Goal: Task Accomplishment & Management: Manage account settings

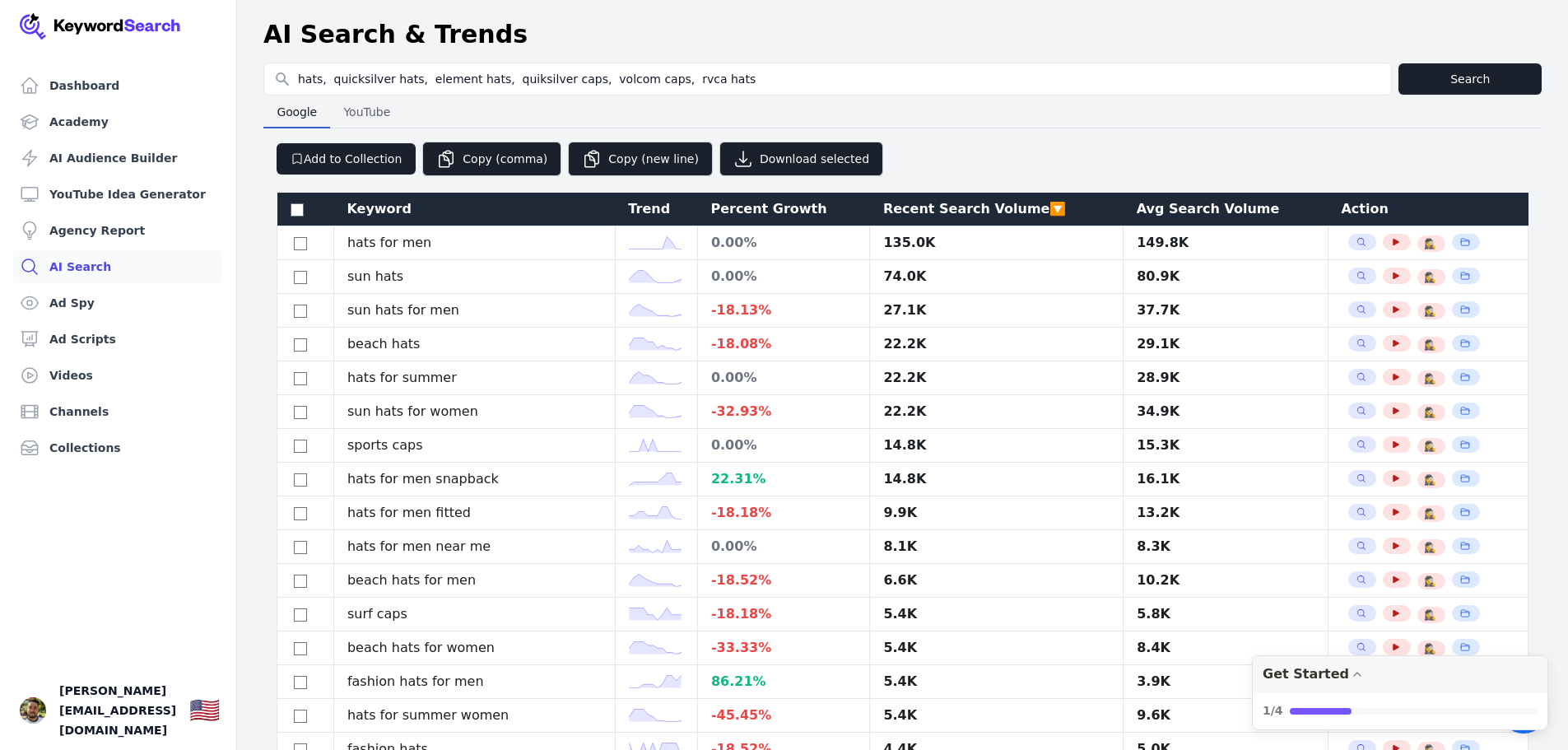
select select "100"
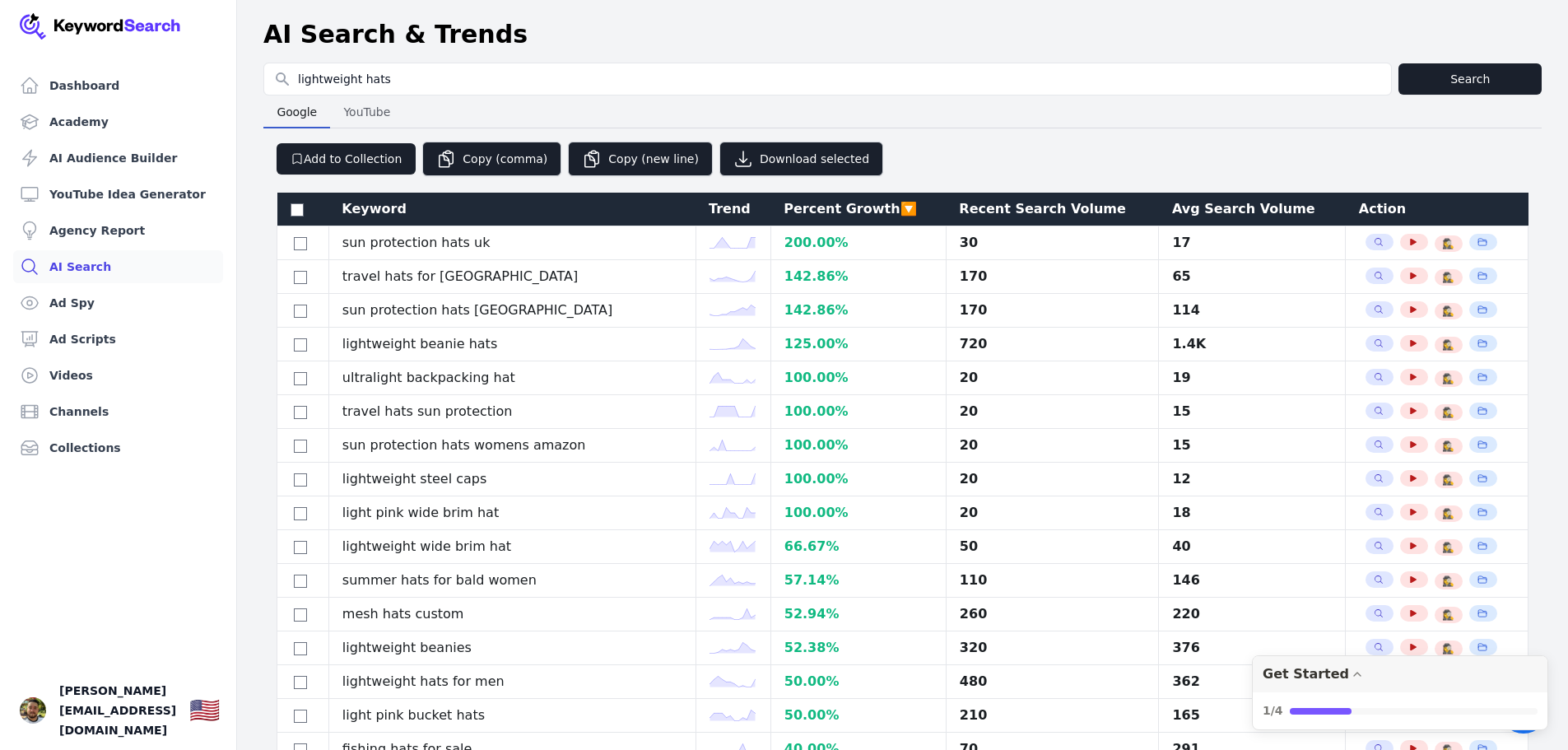
select select "50"
drag, startPoint x: 0, startPoint y: 0, endPoint x: 119, endPoint y: 29, distance: 122.5
click at [119, 29] on img at bounding box center [101, 26] width 161 height 26
click at [45, 86] on link "Dashboard" at bounding box center [118, 86] width 210 height 33
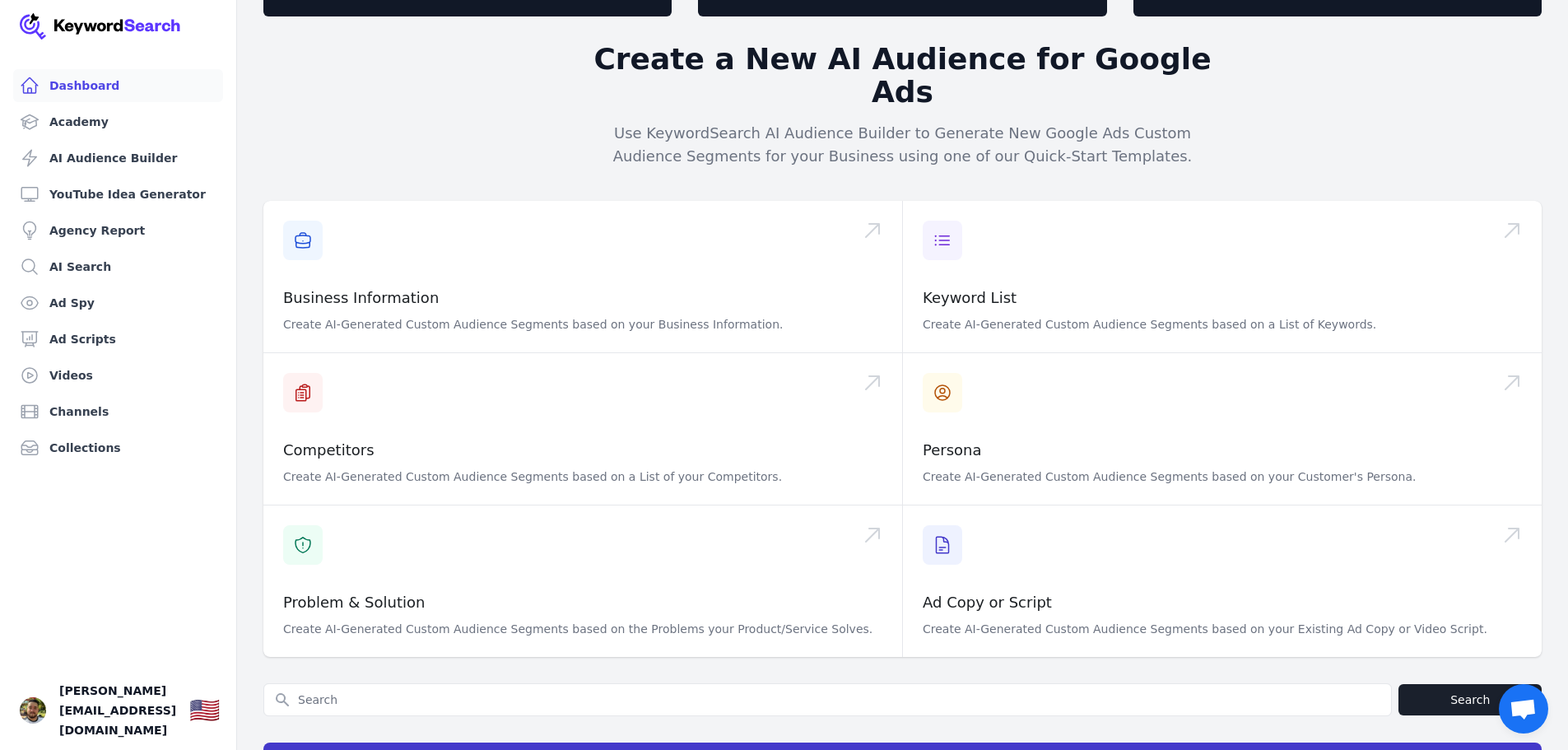
scroll to position [247, 0]
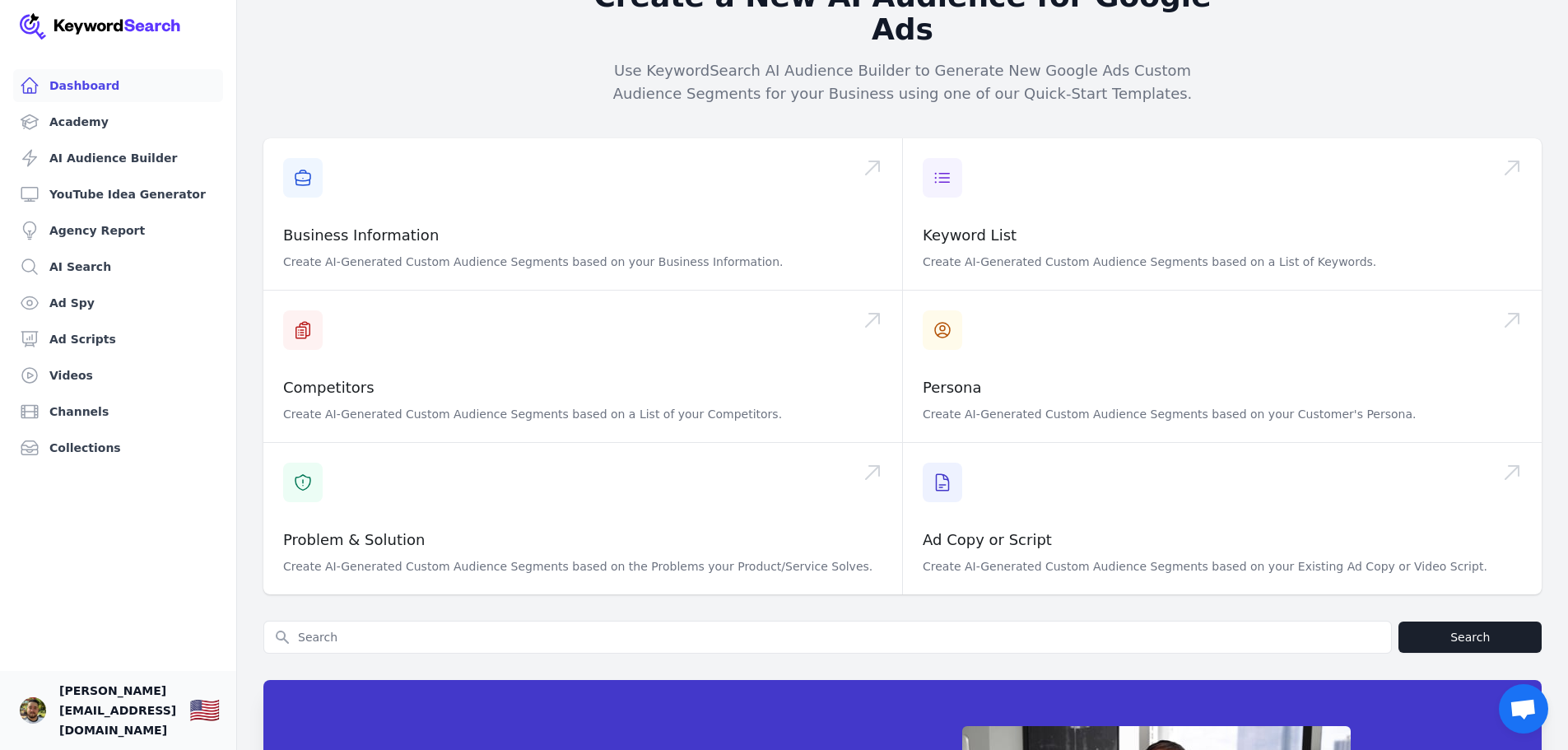
click at [81, 725] on span "[PERSON_NAME][EMAIL_ADDRESS][DOMAIN_NAME]" at bounding box center [118, 711] width 117 height 60
click at [27, 713] on img "Open user button" at bounding box center [33, 711] width 26 height 26
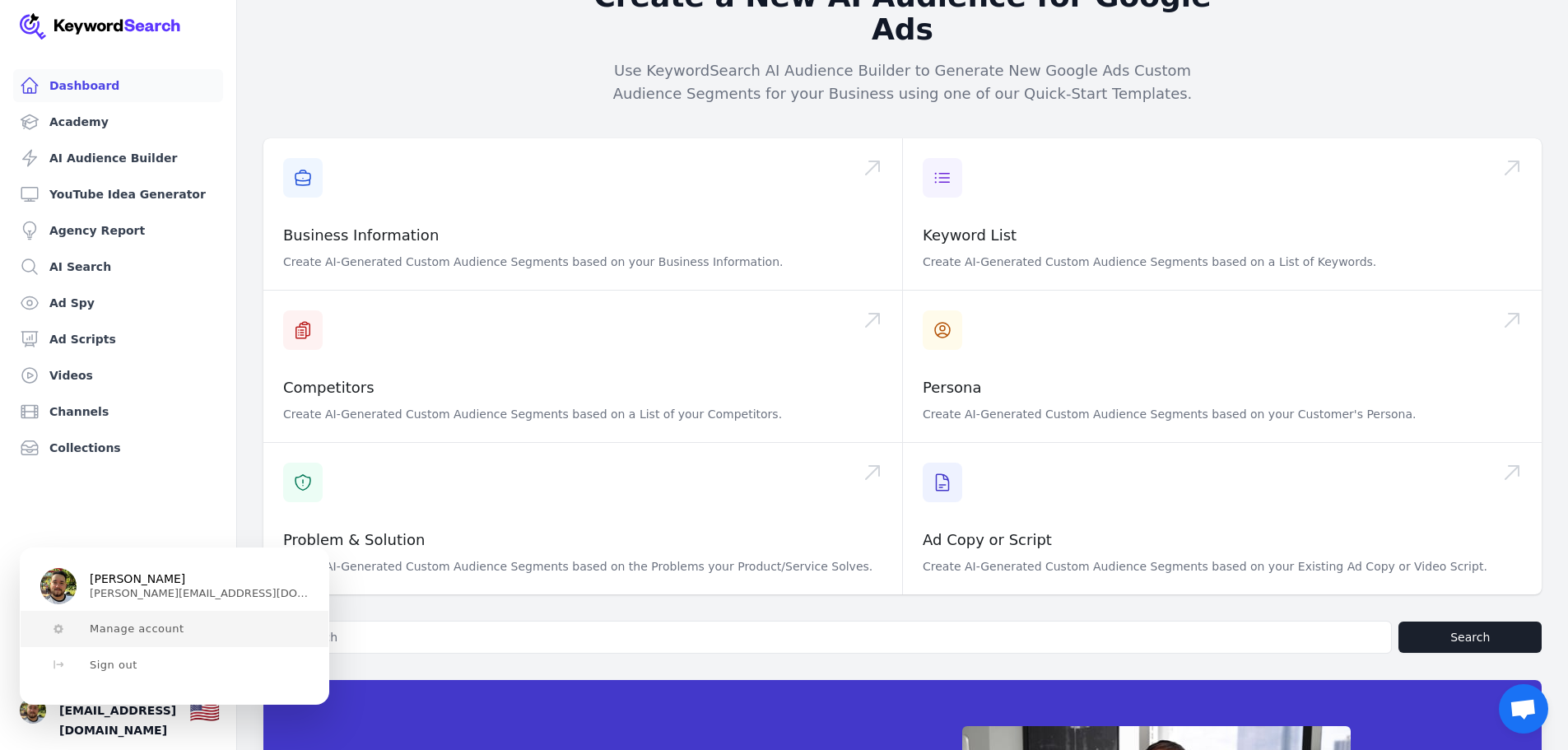
click at [129, 631] on span "Manage account" at bounding box center [137, 629] width 95 height 13
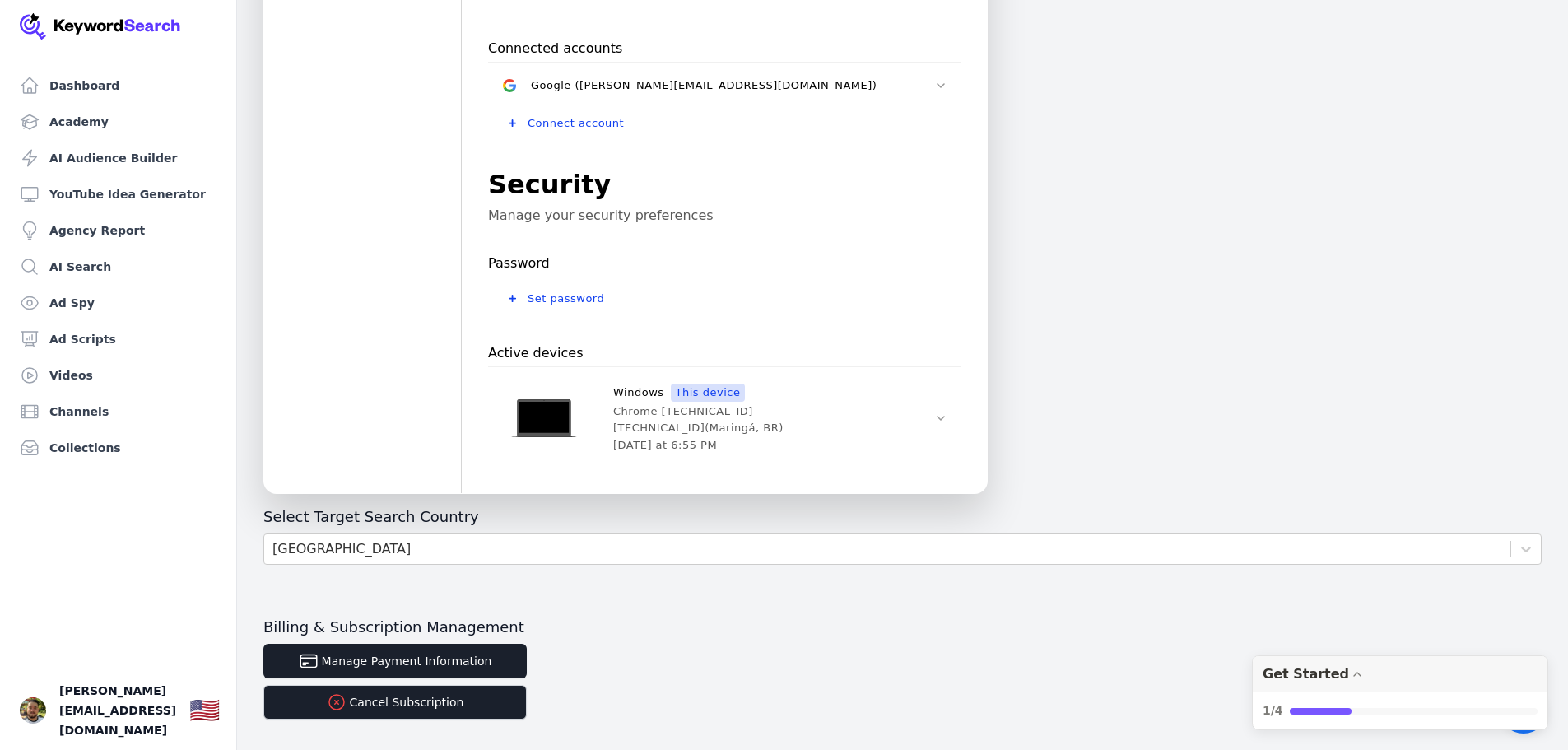
scroll to position [411, 0]
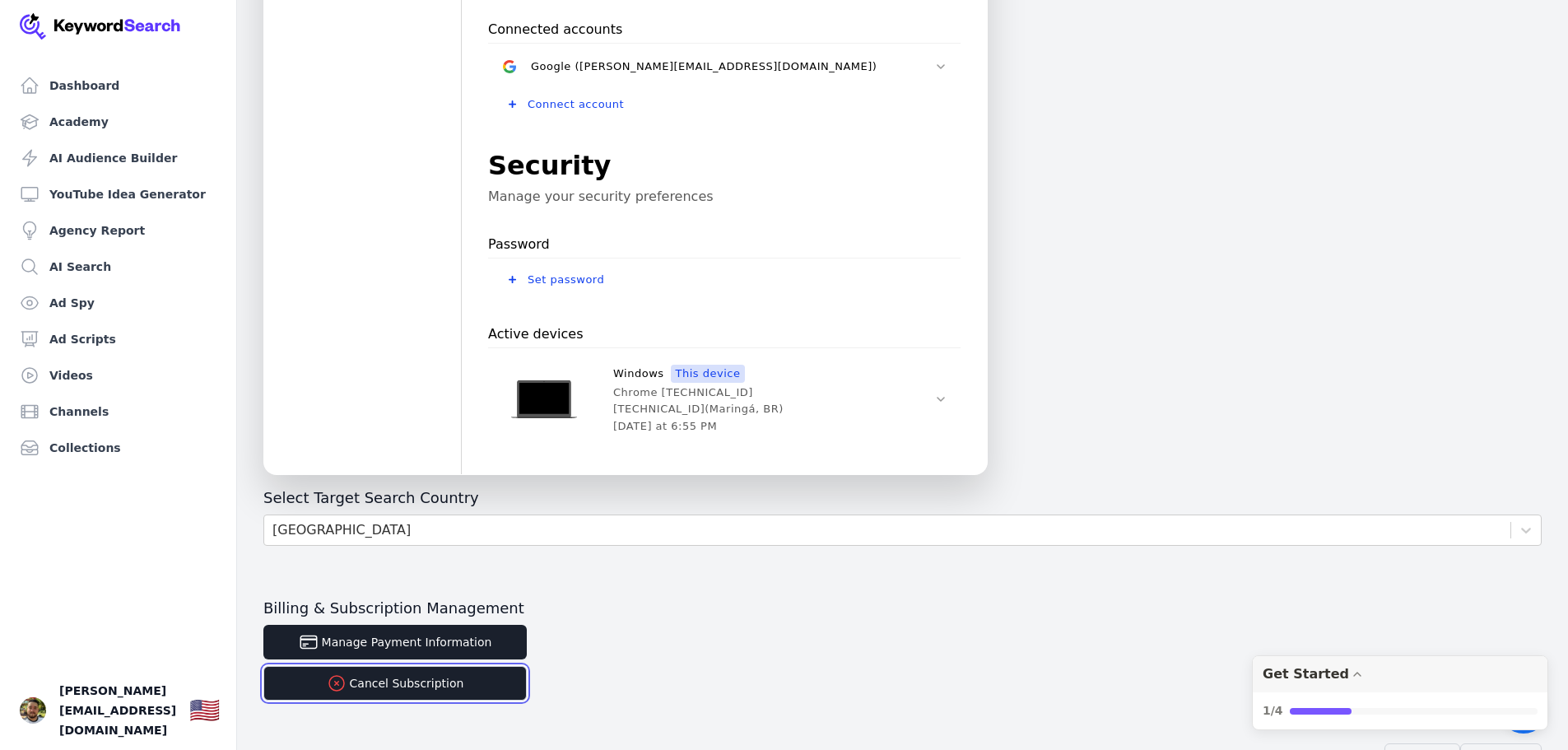
click at [376, 687] on button "Cancel Subscription" at bounding box center [395, 682] width 263 height 34
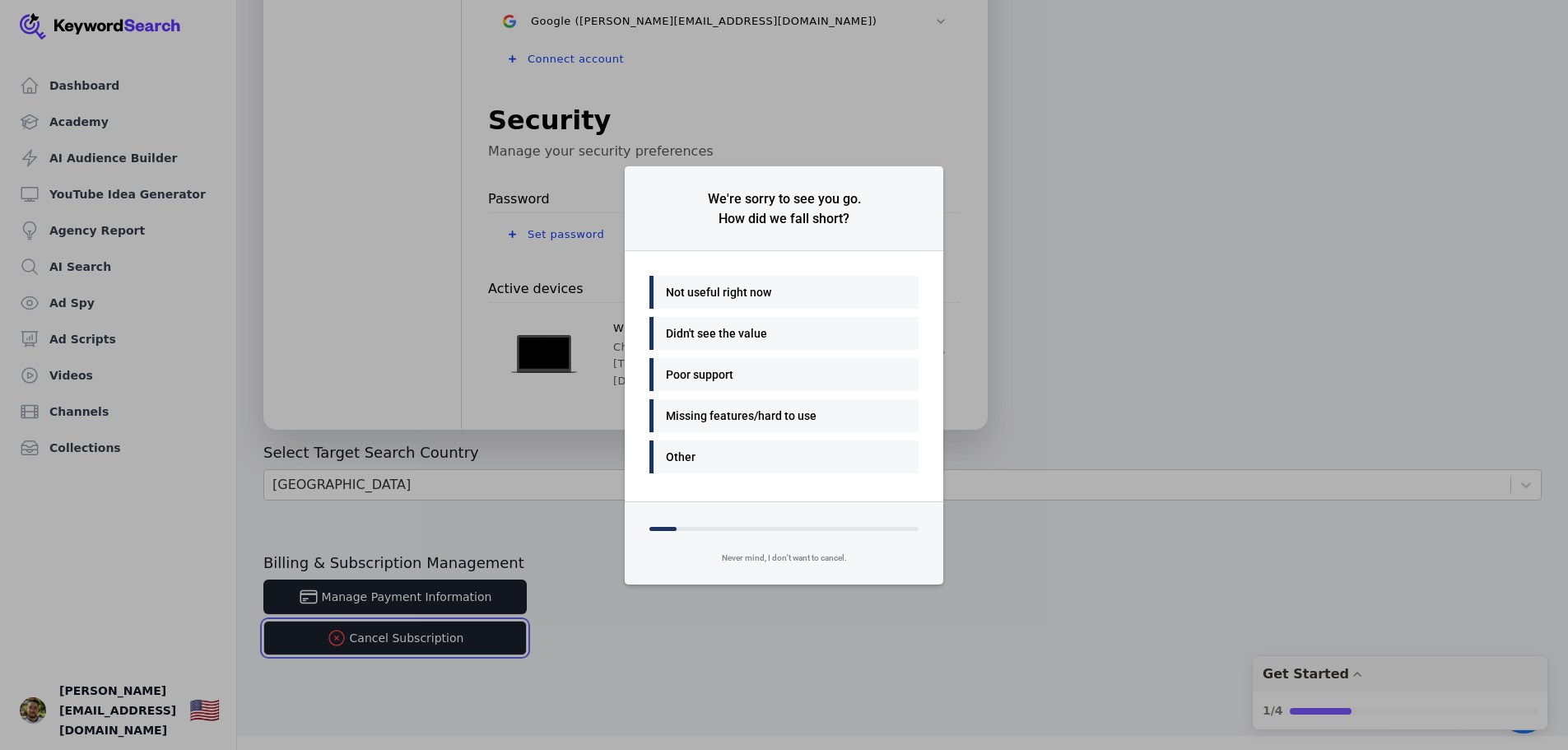
scroll to position [462, 0]
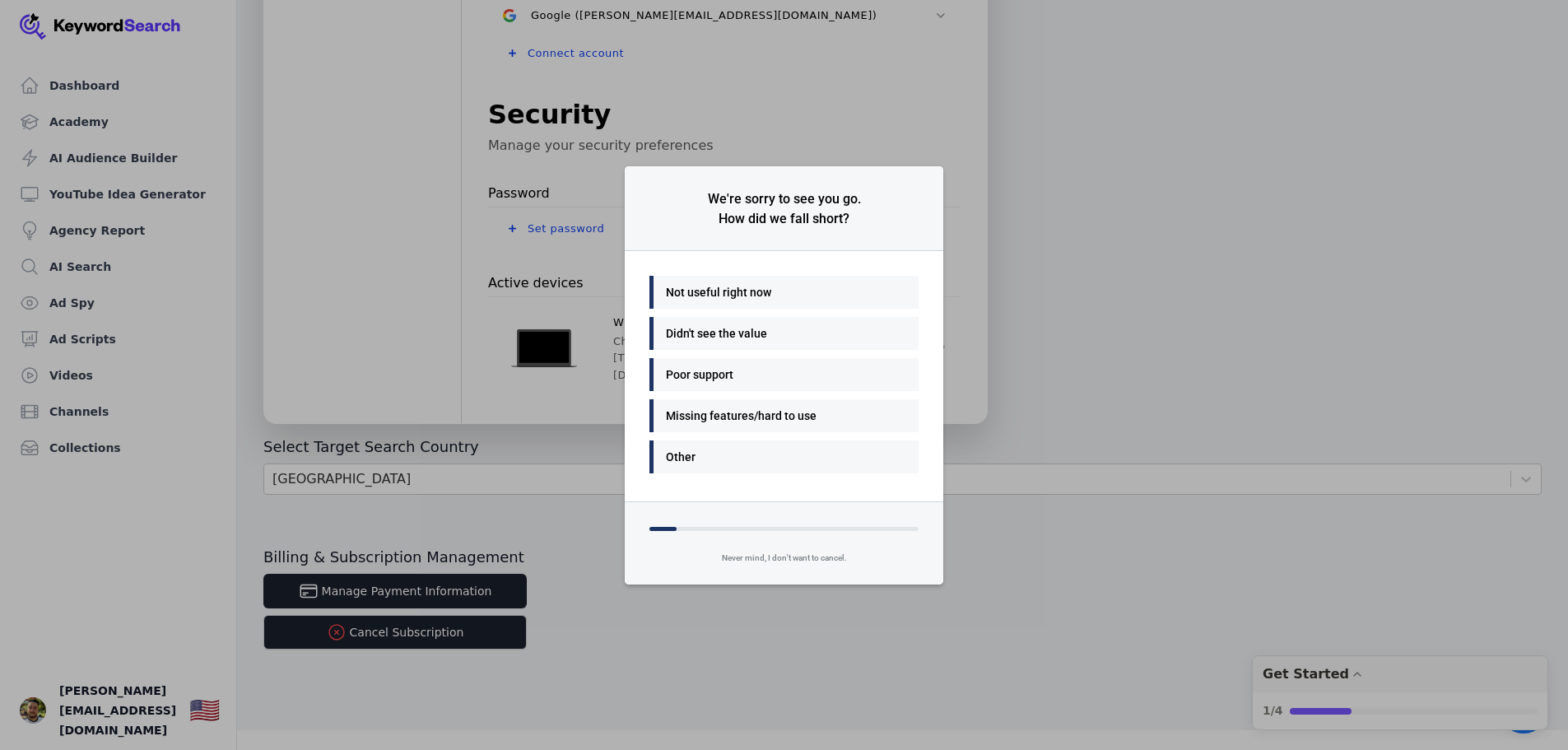
click at [752, 288] on div "Not useful right now" at bounding box center [780, 292] width 228 height 20
click at [772, 296] on div "Many things - I'll be back" at bounding box center [780, 292] width 228 height 20
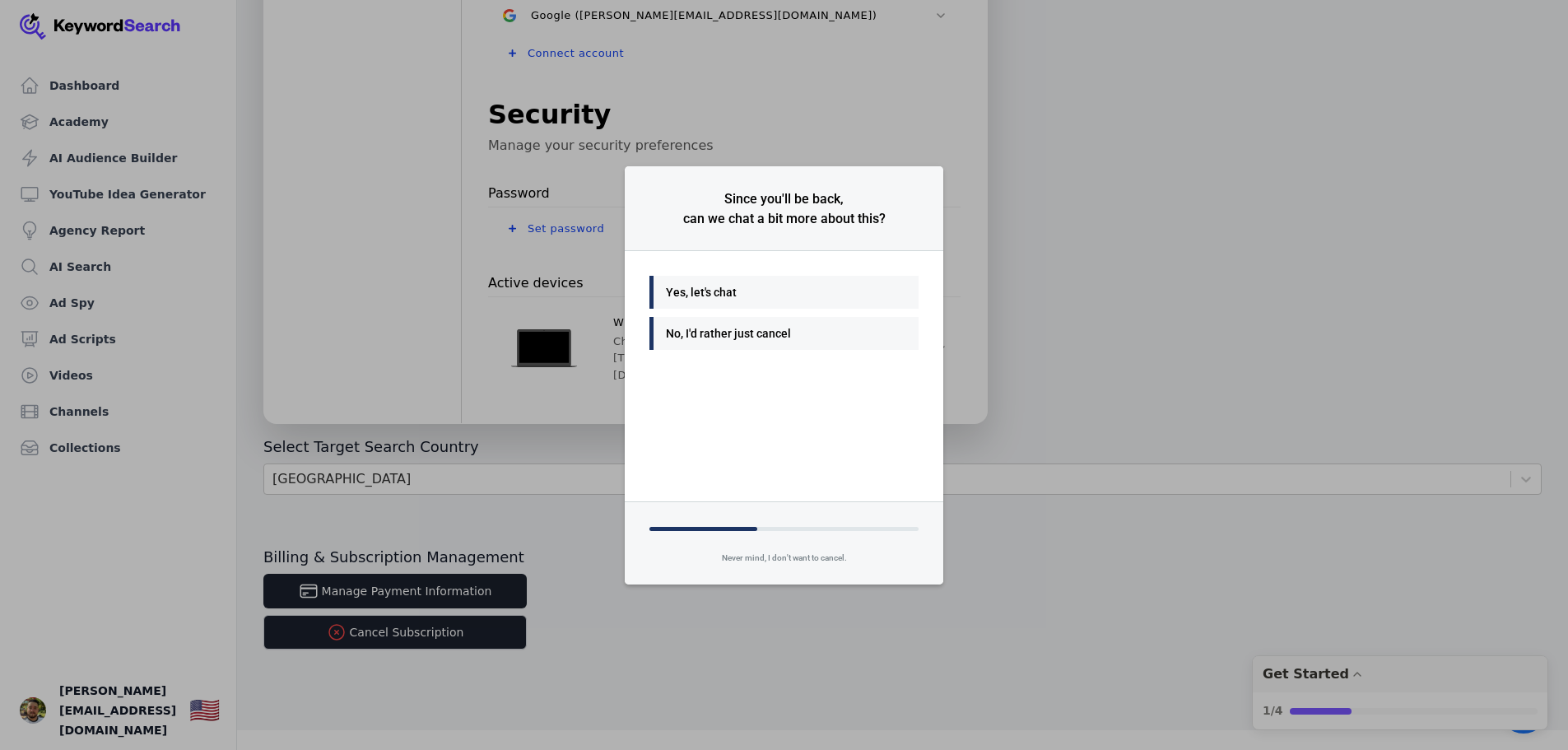
click at [749, 337] on div "No, I'd rather just cancel" at bounding box center [780, 333] width 228 height 20
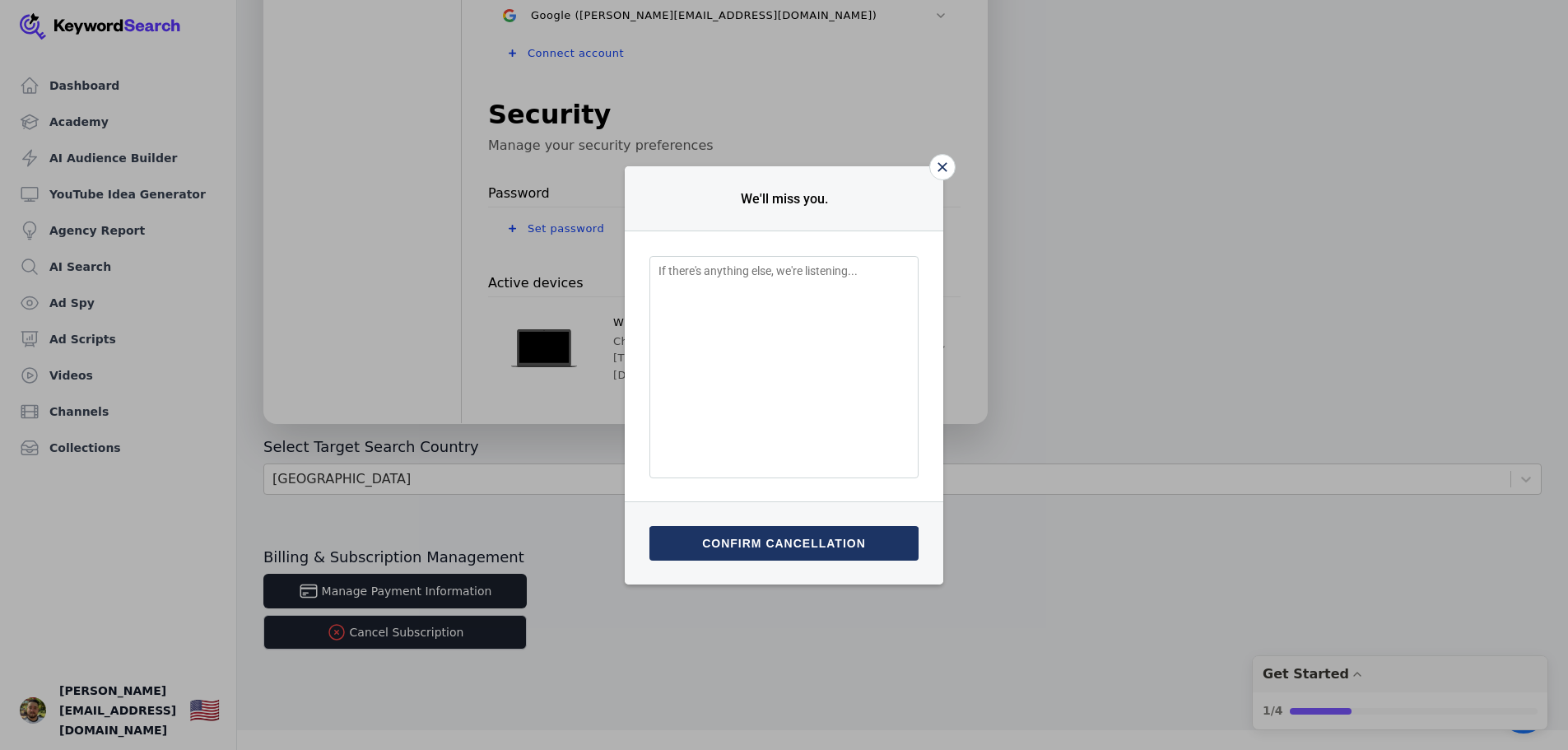
click at [789, 548] on button "Confirm cancellation" at bounding box center [784, 543] width 269 height 34
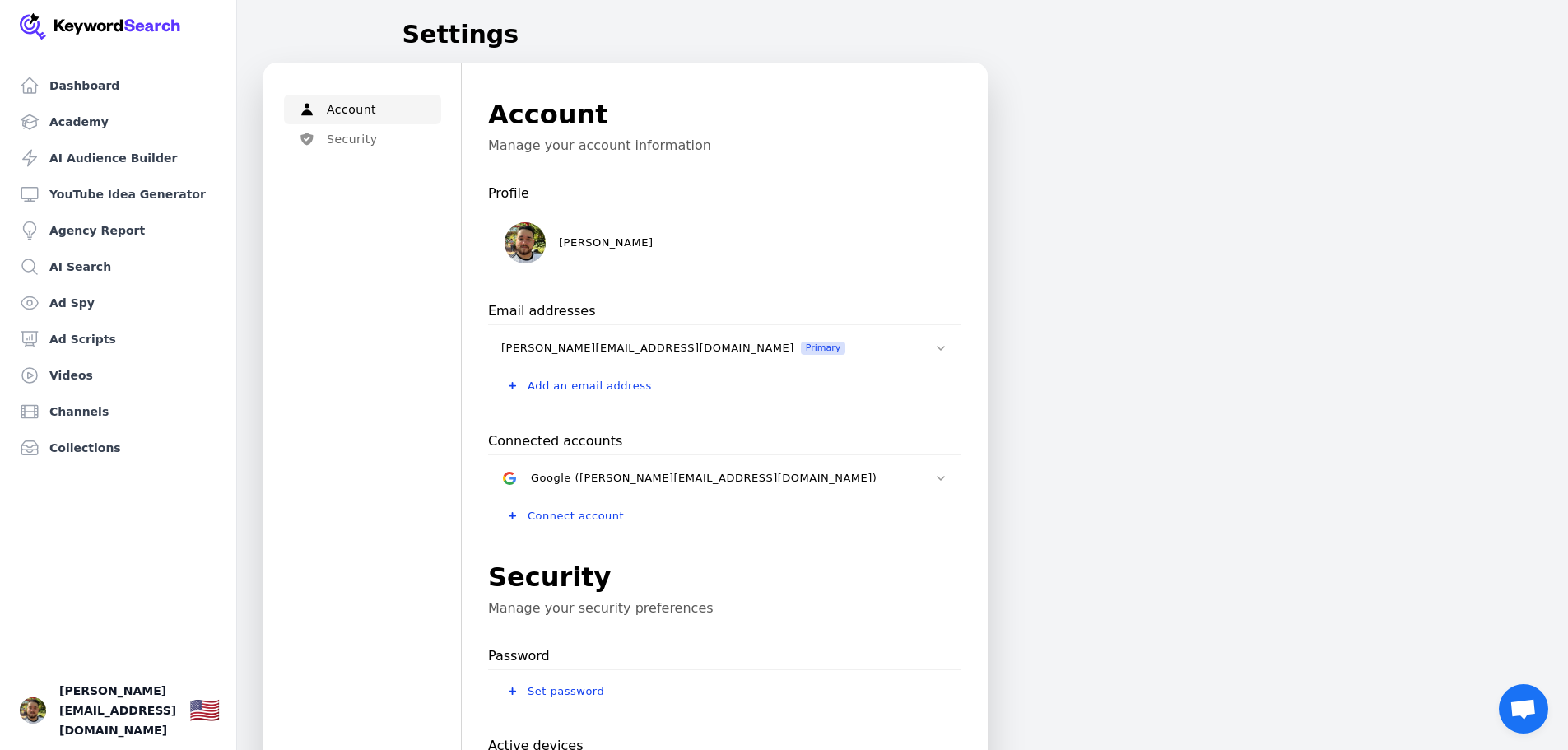
scroll to position [462, 0]
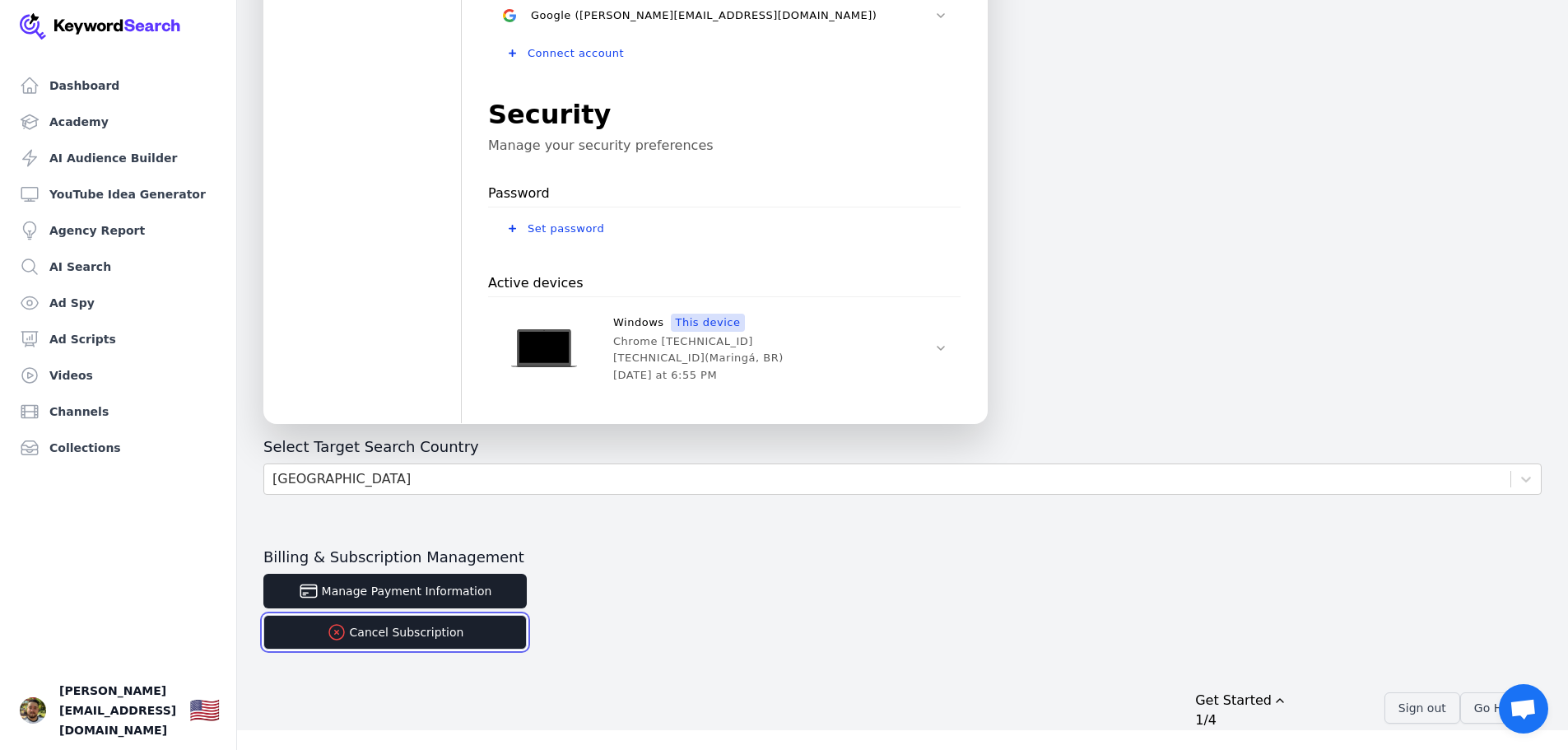
click at [415, 639] on button "Cancel Subscription" at bounding box center [395, 632] width 263 height 34
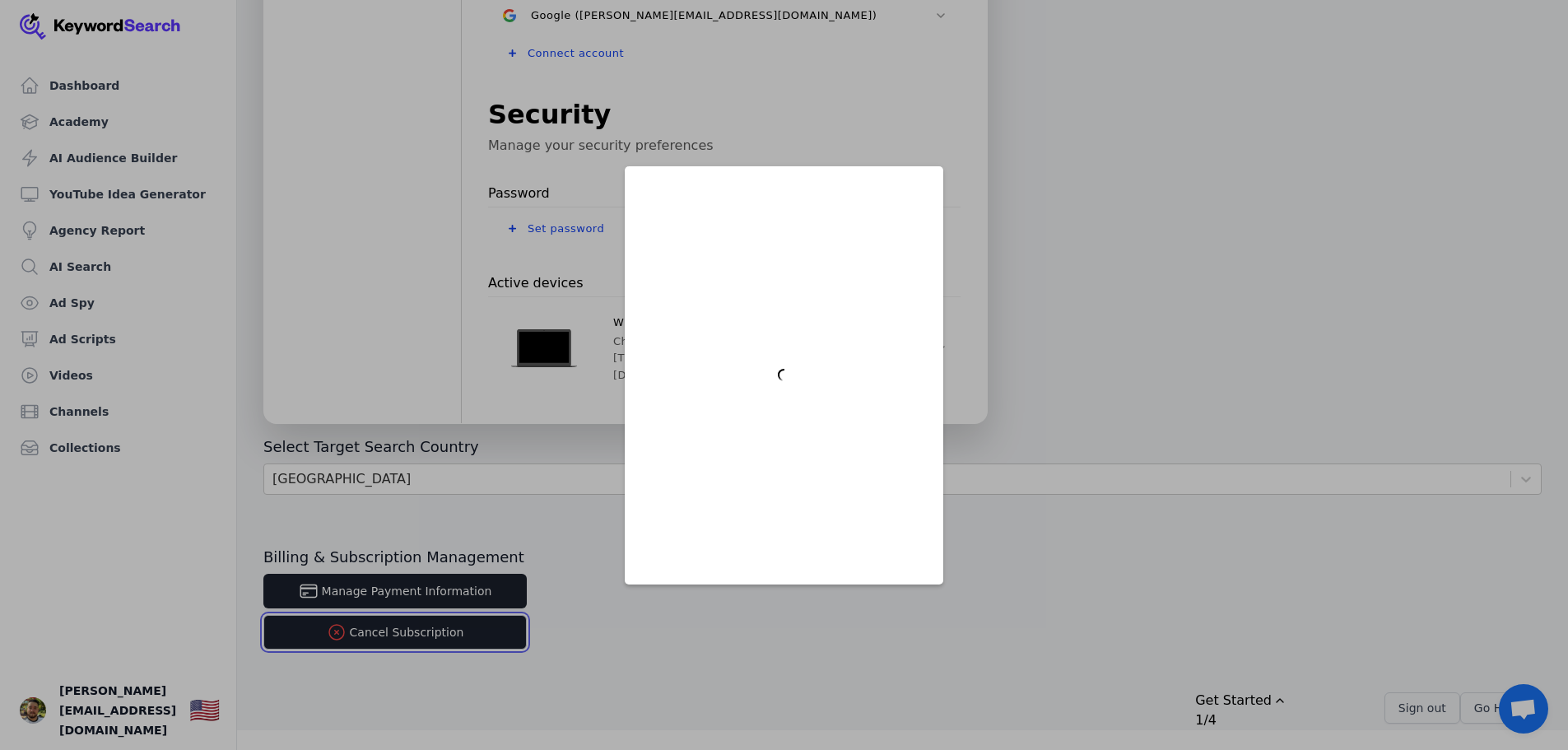
scroll to position [0, 0]
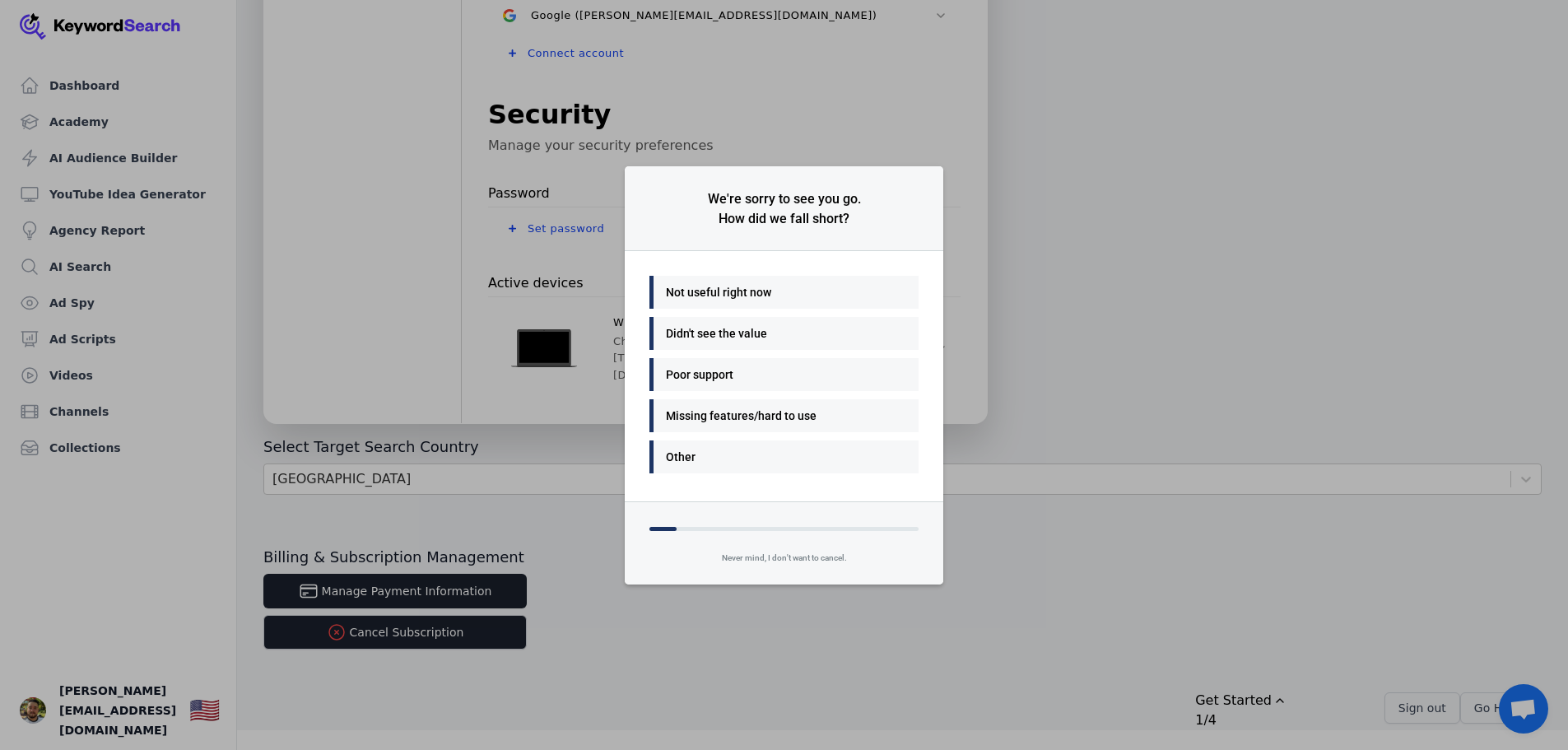
click at [767, 289] on div "Not useful right now" at bounding box center [780, 292] width 228 height 20
click at [725, 419] on div "Easy to use" at bounding box center [780, 416] width 228 height 20
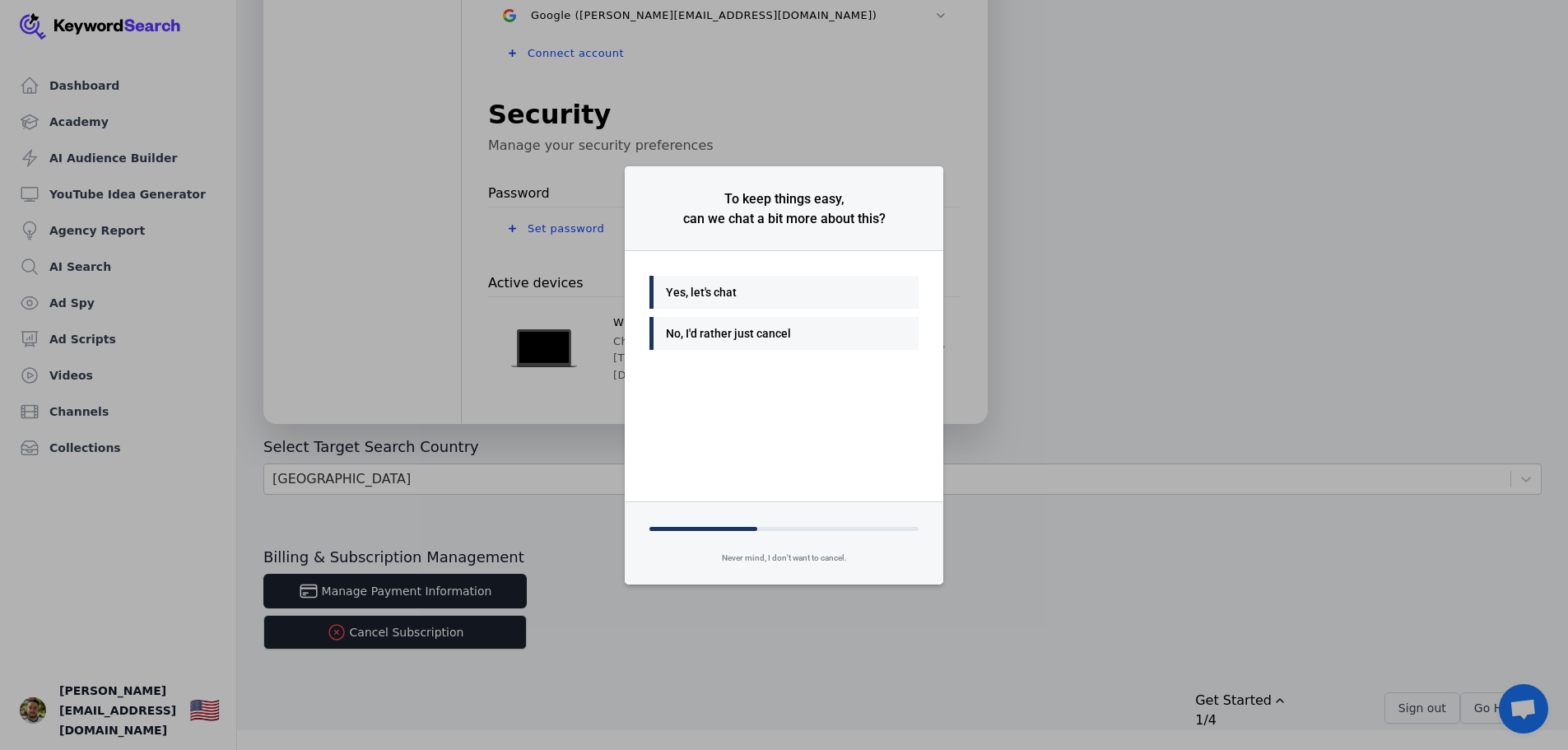
click at [719, 331] on div "No, I'd rather just cancel" at bounding box center [780, 333] width 228 height 20
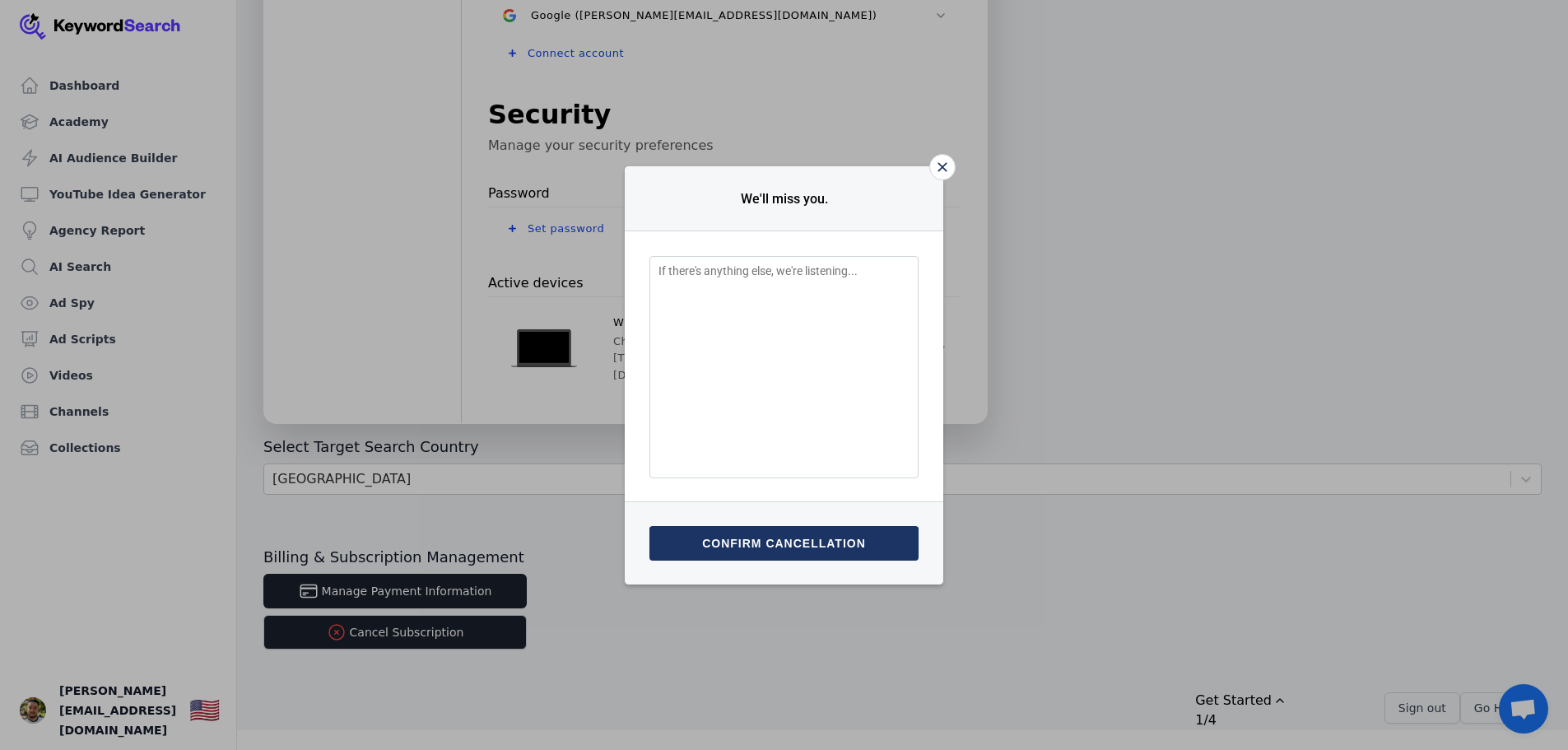
click at [766, 545] on button "Confirm cancellation" at bounding box center [784, 543] width 269 height 34
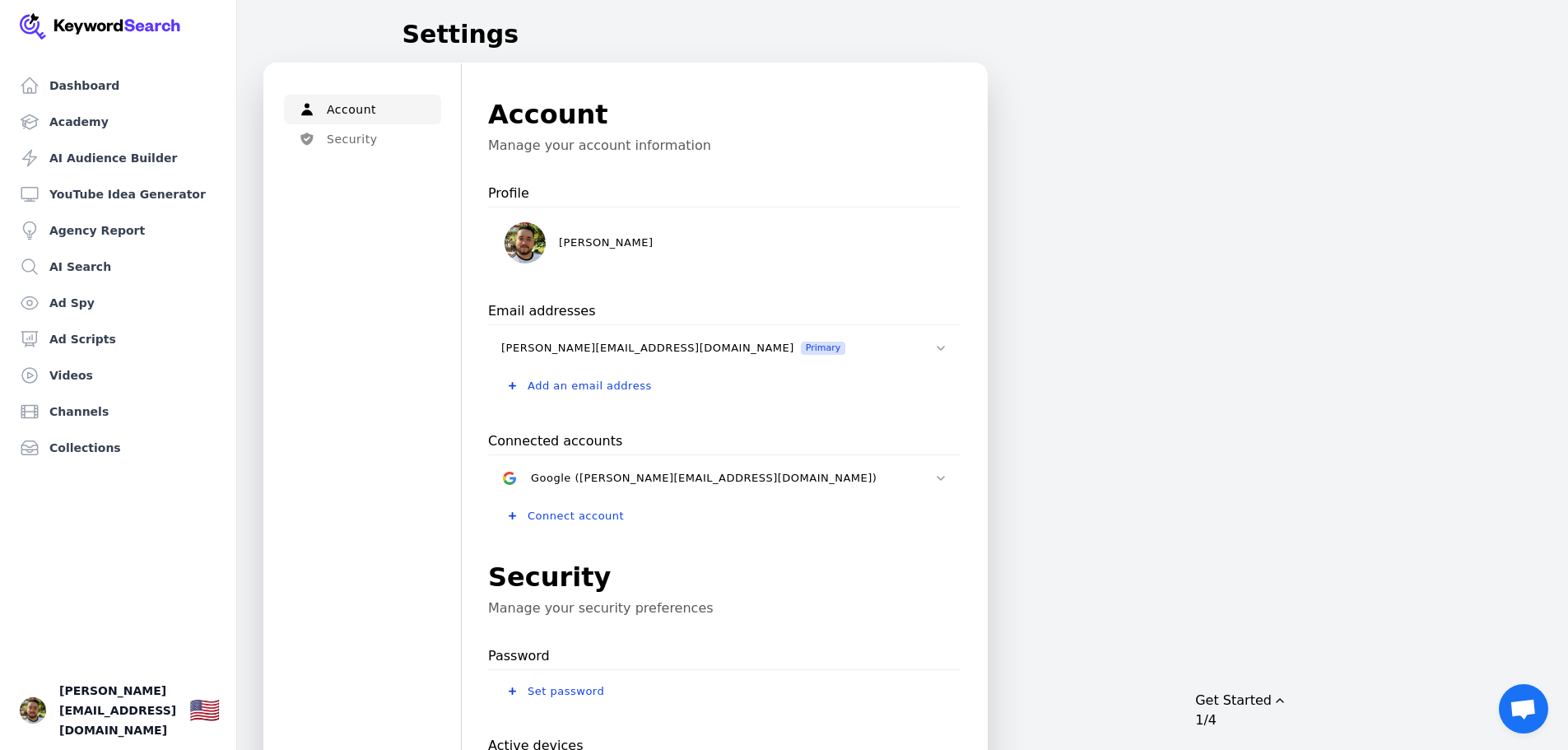
click at [140, 21] on img at bounding box center [101, 26] width 161 height 26
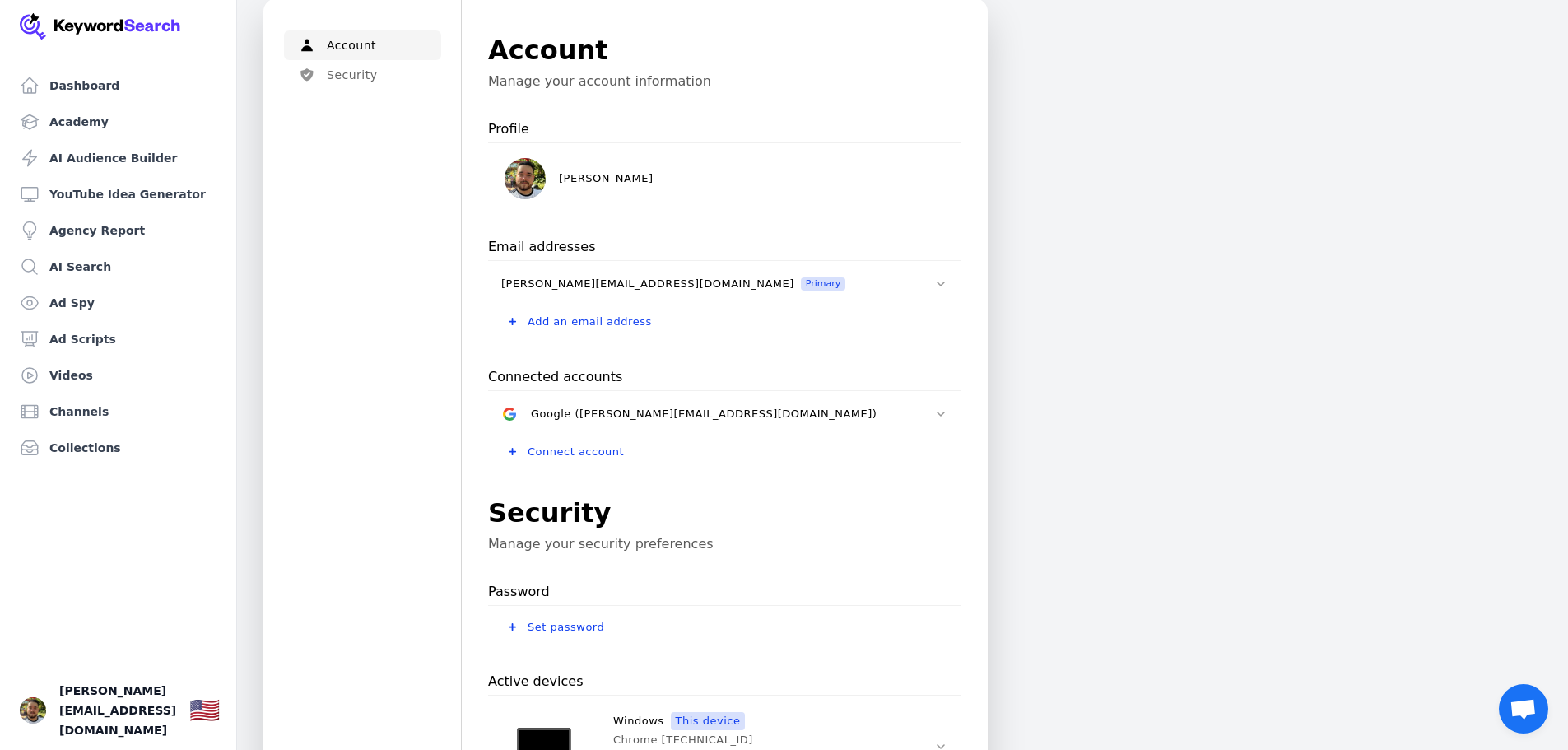
scroll to position [51, 0]
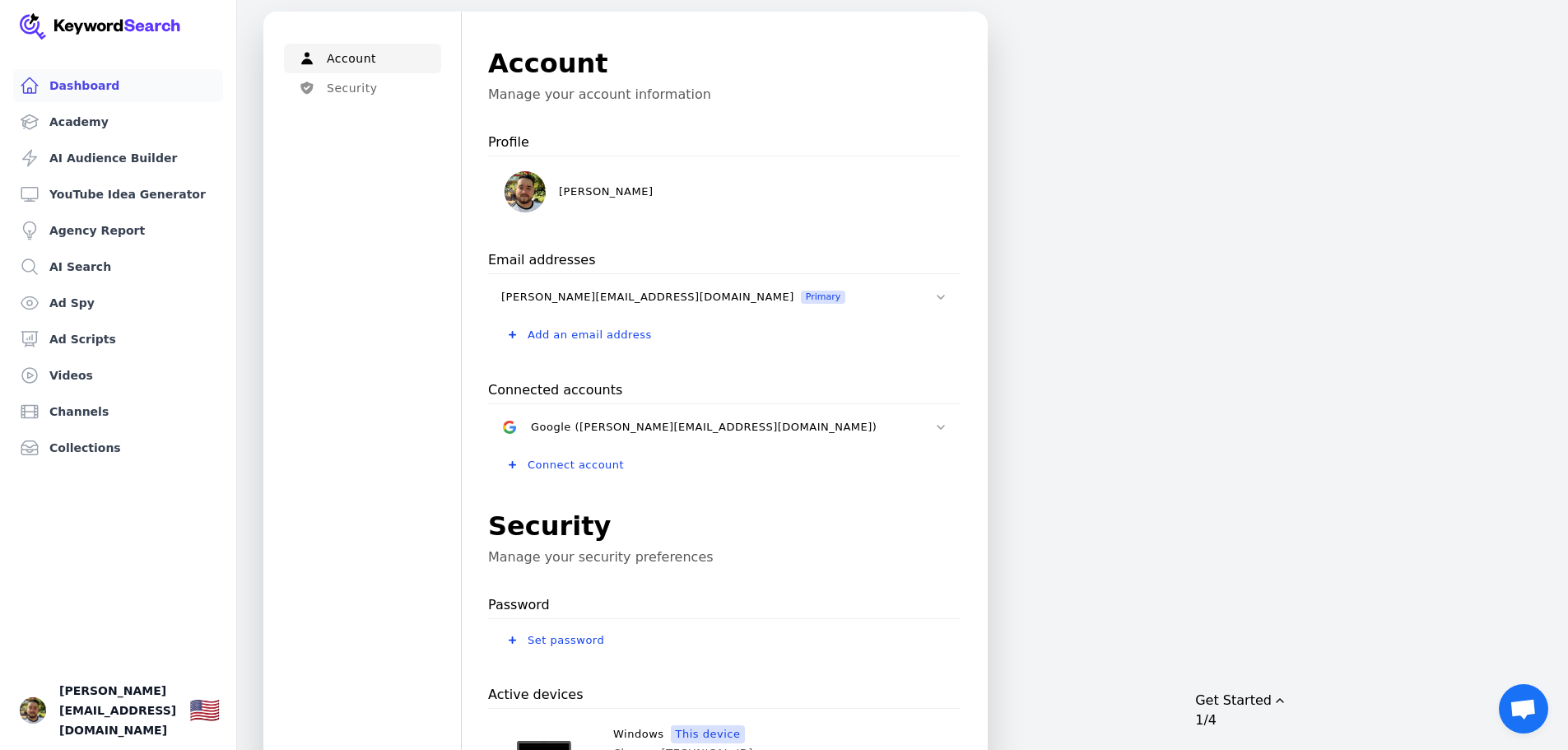
click at [100, 90] on link "Dashboard" at bounding box center [118, 86] width 210 height 33
